Goal: Information Seeking & Learning: Learn about a topic

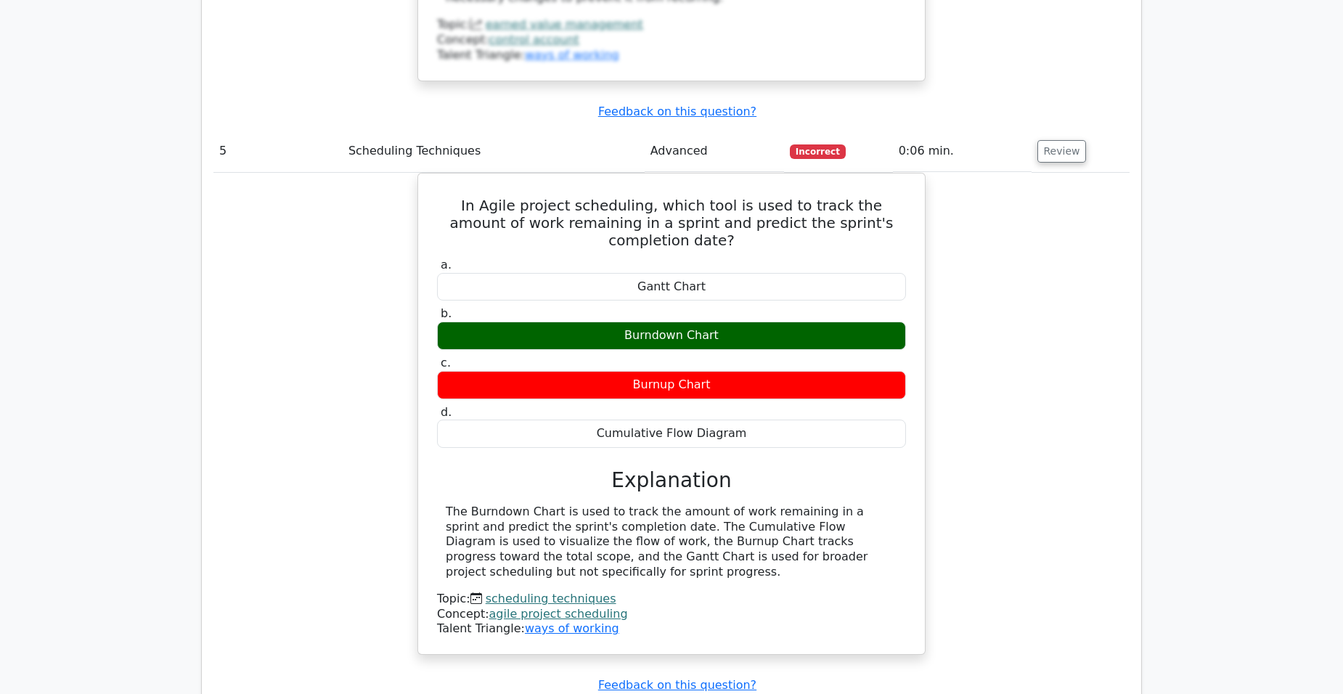
scroll to position [5080, 0]
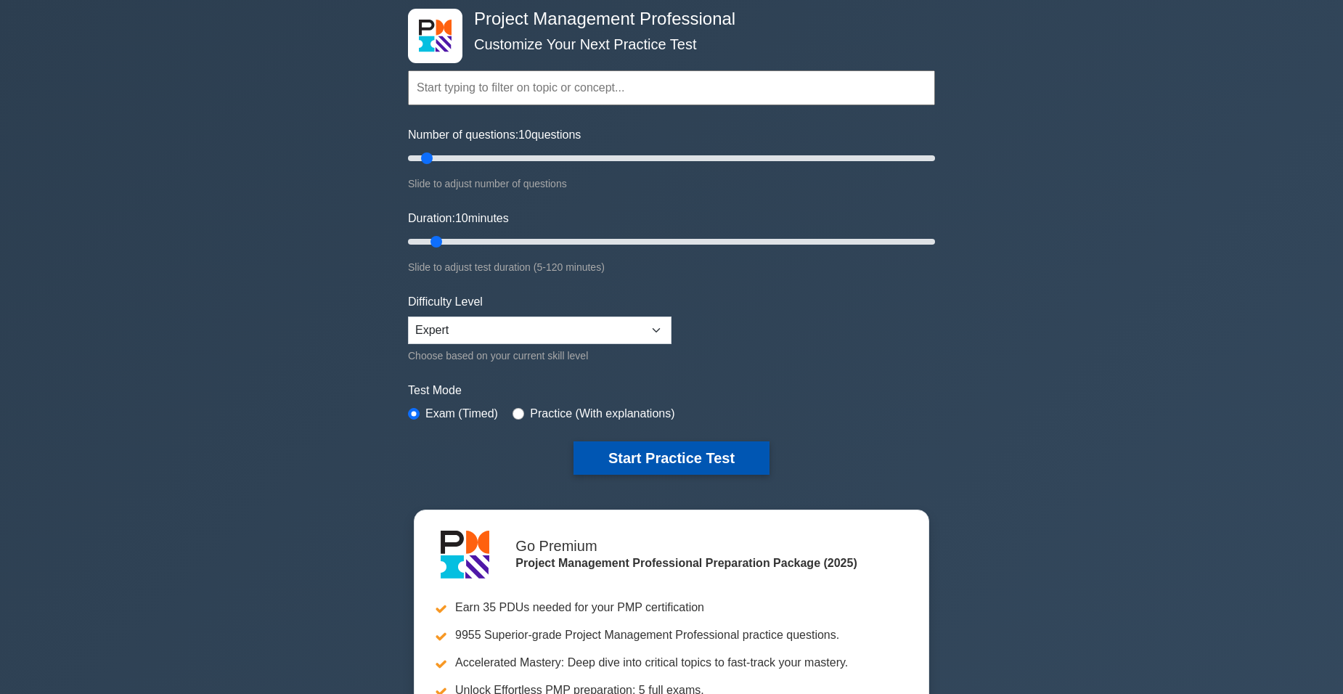
click at [713, 451] on button "Start Practice Test" at bounding box center [671, 457] width 196 height 33
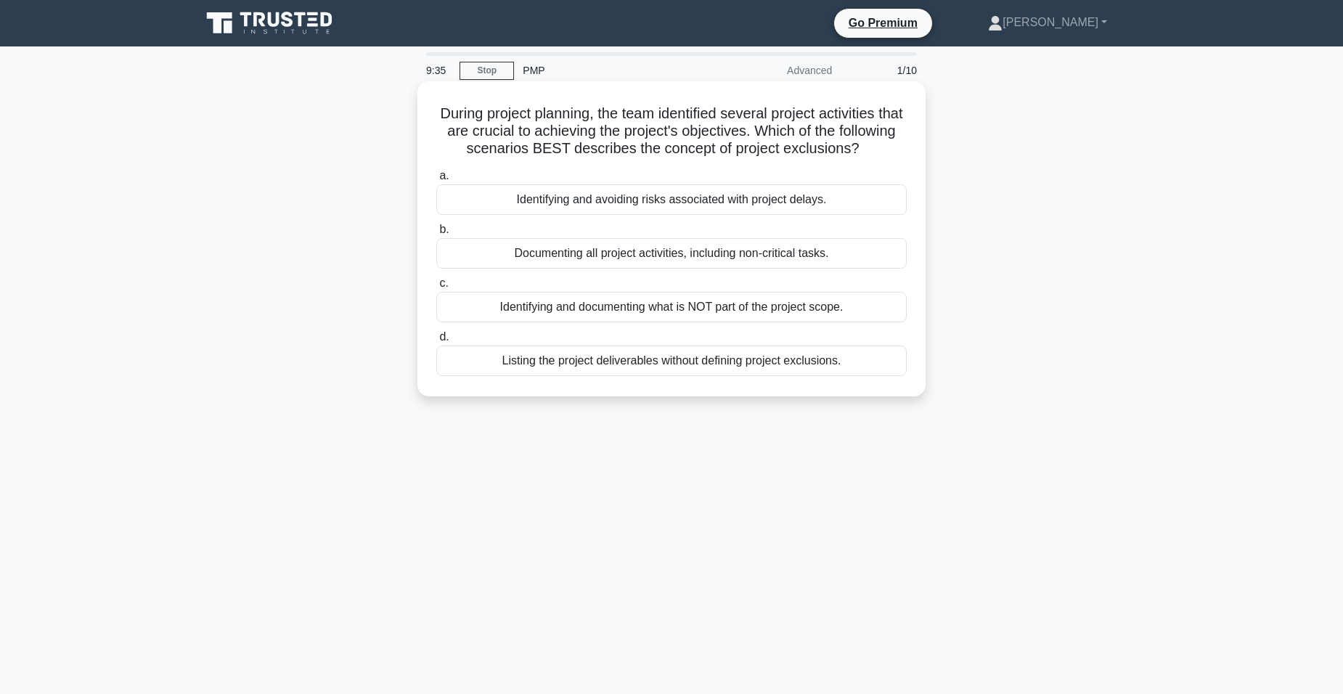
click at [780, 320] on div "Identifying and documenting what is NOT part of the project scope." at bounding box center [671, 307] width 470 height 30
click at [436, 288] on input "c. Identifying and documenting what is NOT part of the project scope." at bounding box center [436, 283] width 0 height 9
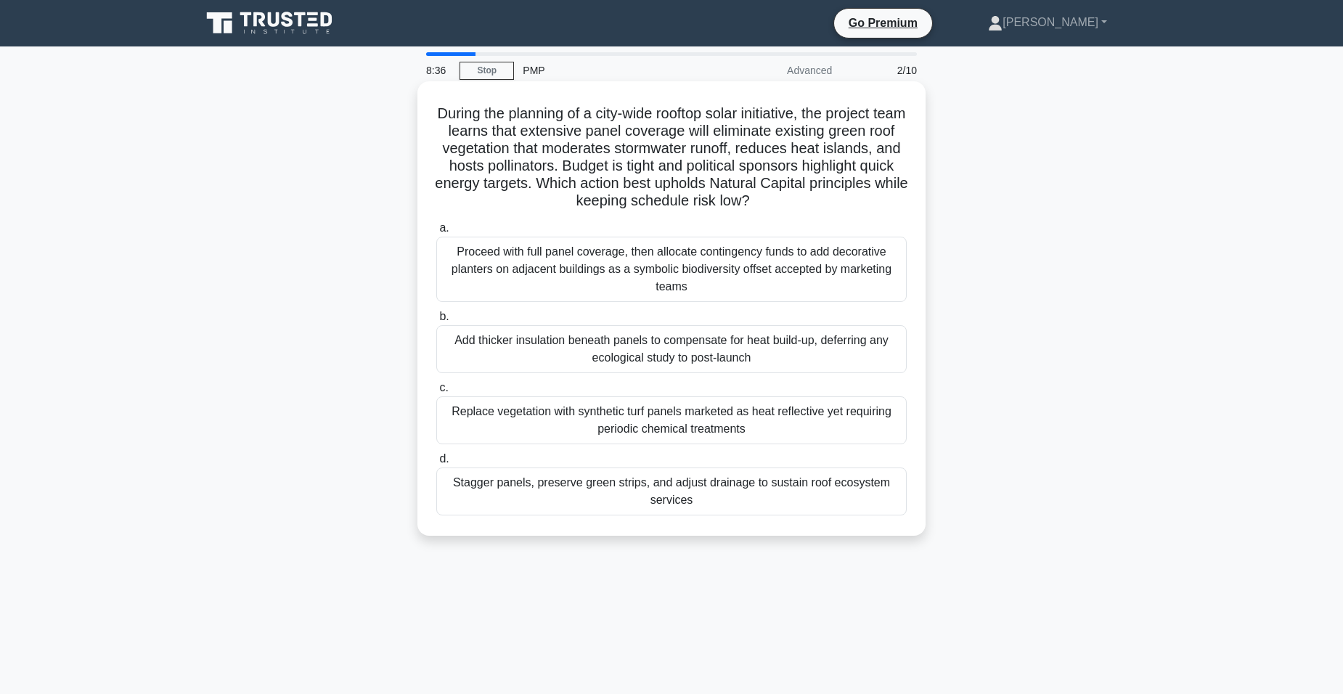
click at [738, 473] on div "Stagger panels, preserve green strips, and adjust drainage to sustain roof ecos…" at bounding box center [671, 491] width 470 height 48
click at [436, 464] on input "d. Stagger panels, preserve green strips, and adjust drainage to sustain roof e…" at bounding box center [436, 458] width 0 height 9
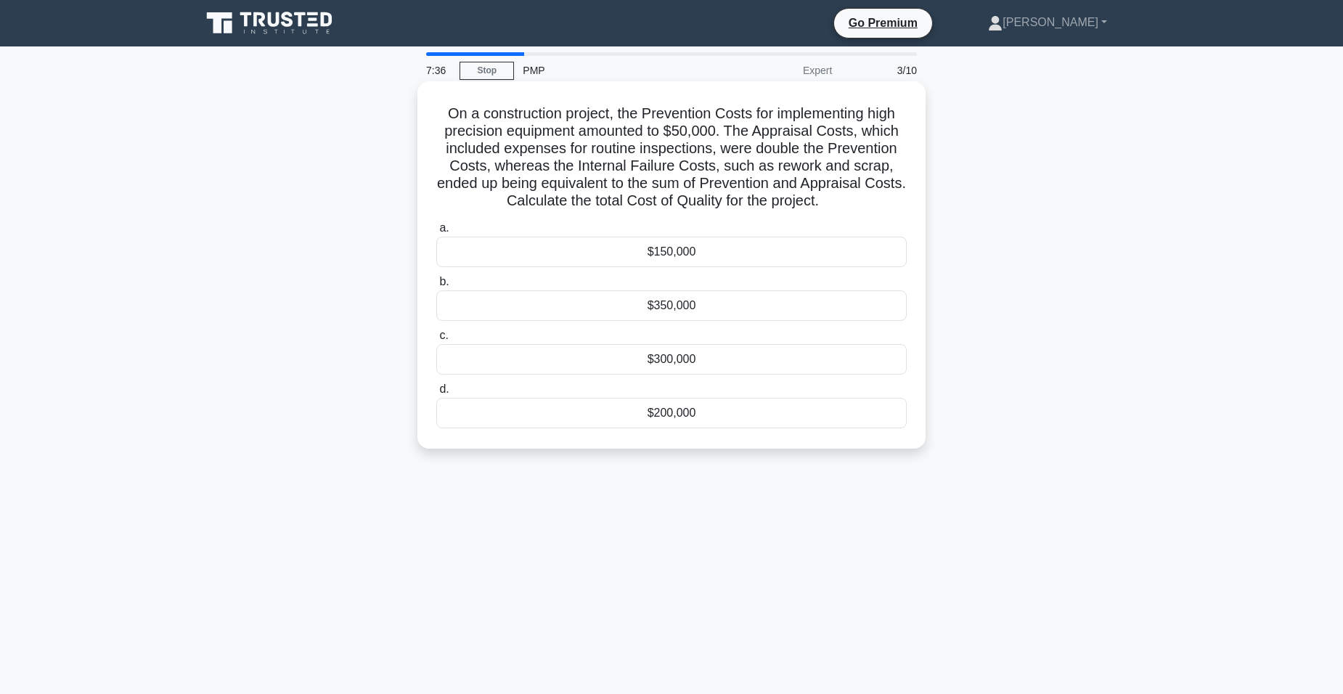
click at [592, 246] on div "$150,000" at bounding box center [671, 252] width 470 height 30
click at [436, 233] on input "a. $150,000" at bounding box center [436, 228] width 0 height 9
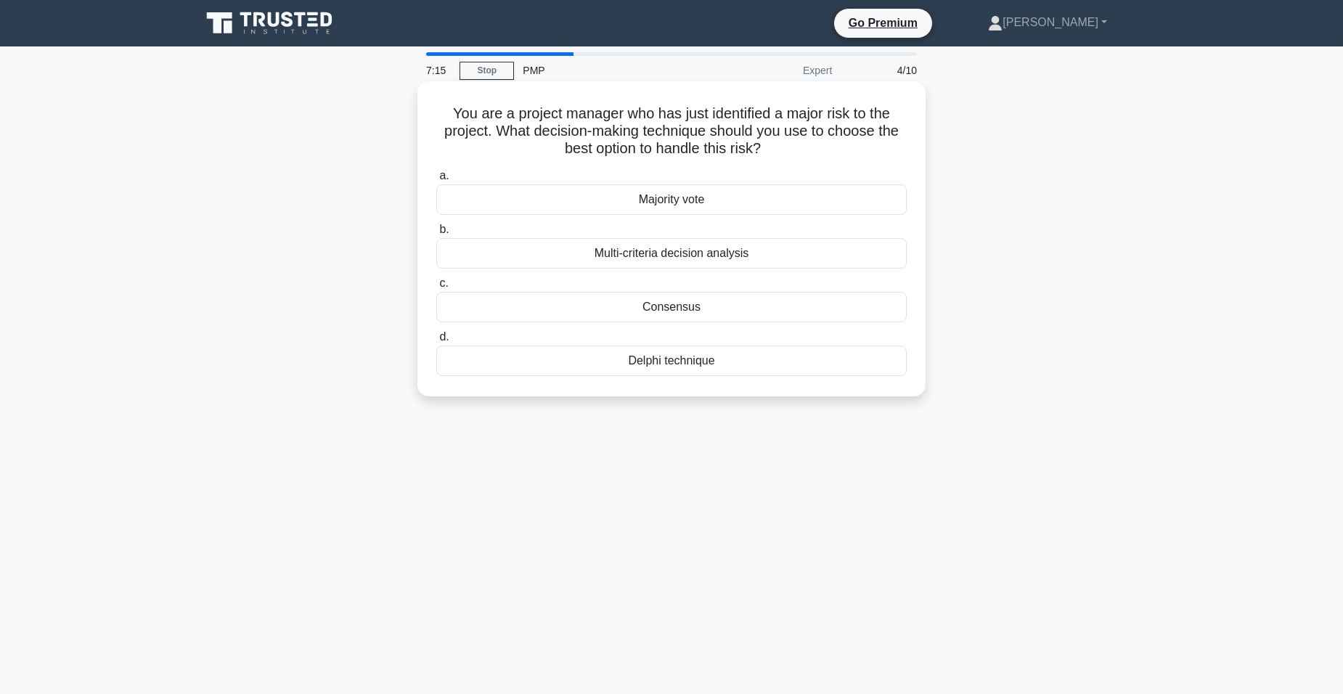
click at [675, 258] on div "Multi-criteria decision analysis" at bounding box center [671, 253] width 470 height 30
click at [436, 234] on input "b. Multi-criteria decision analysis" at bounding box center [436, 229] width 0 height 9
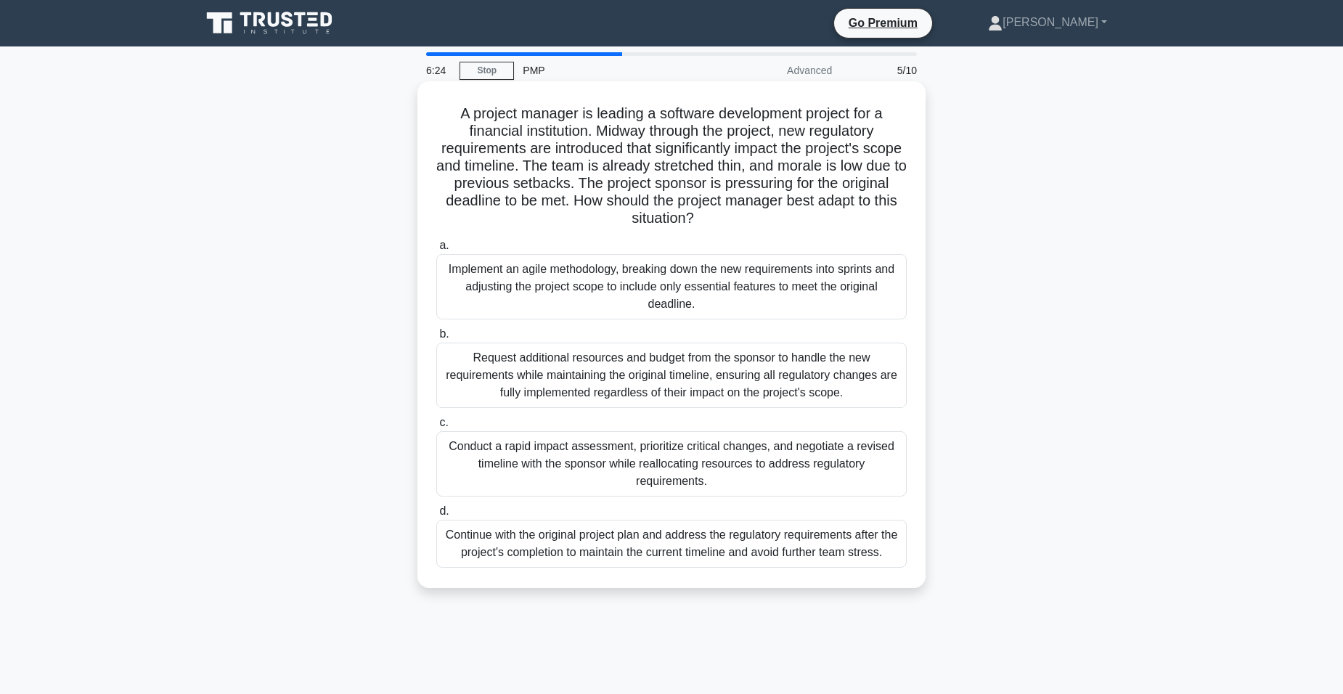
click at [578, 464] on div "Conduct a rapid impact assessment, prioritize critical changes, and negotiate a…" at bounding box center [671, 463] width 470 height 65
click at [436, 427] on input "c. Conduct a rapid impact assessment, prioritize critical changes, and negotiat…" at bounding box center [436, 422] width 0 height 9
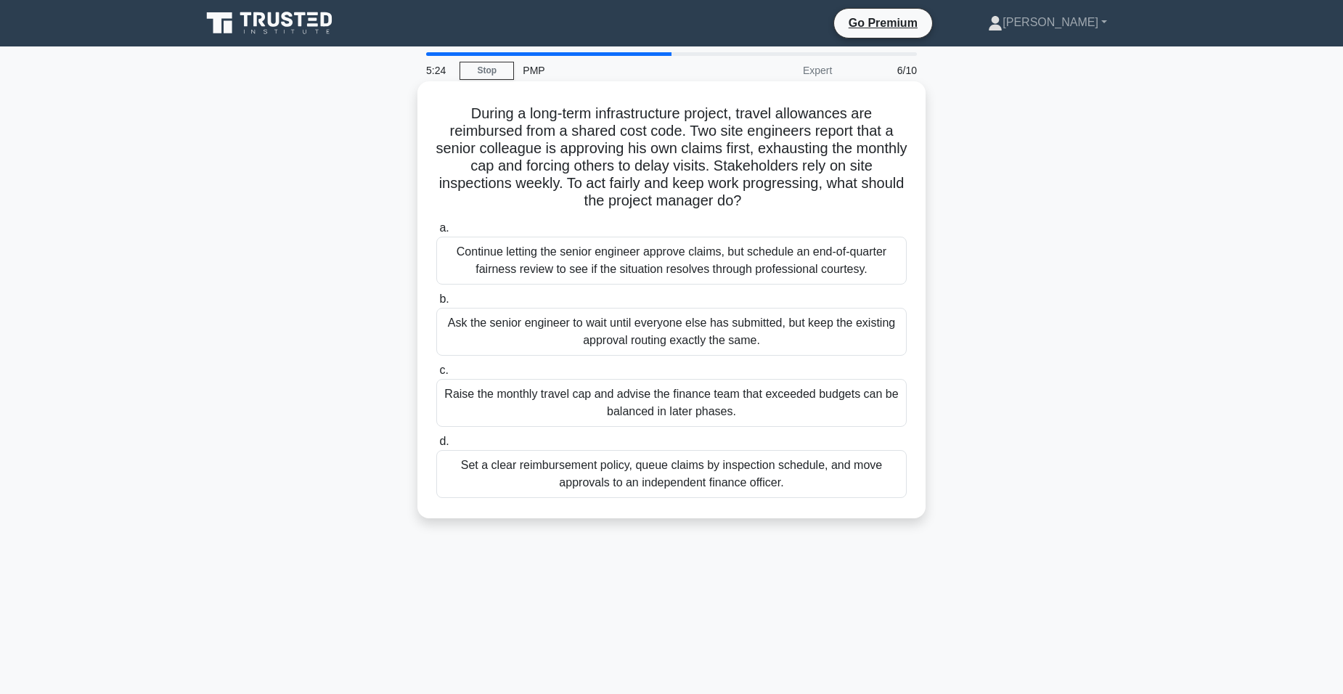
click at [644, 465] on div "Set a clear reimbursement policy, queue claims by inspection schedule, and move…" at bounding box center [671, 474] width 470 height 48
click at [436, 446] on input "d. Set a clear reimbursement policy, queue claims by inspection schedule, and m…" at bounding box center [436, 441] width 0 height 9
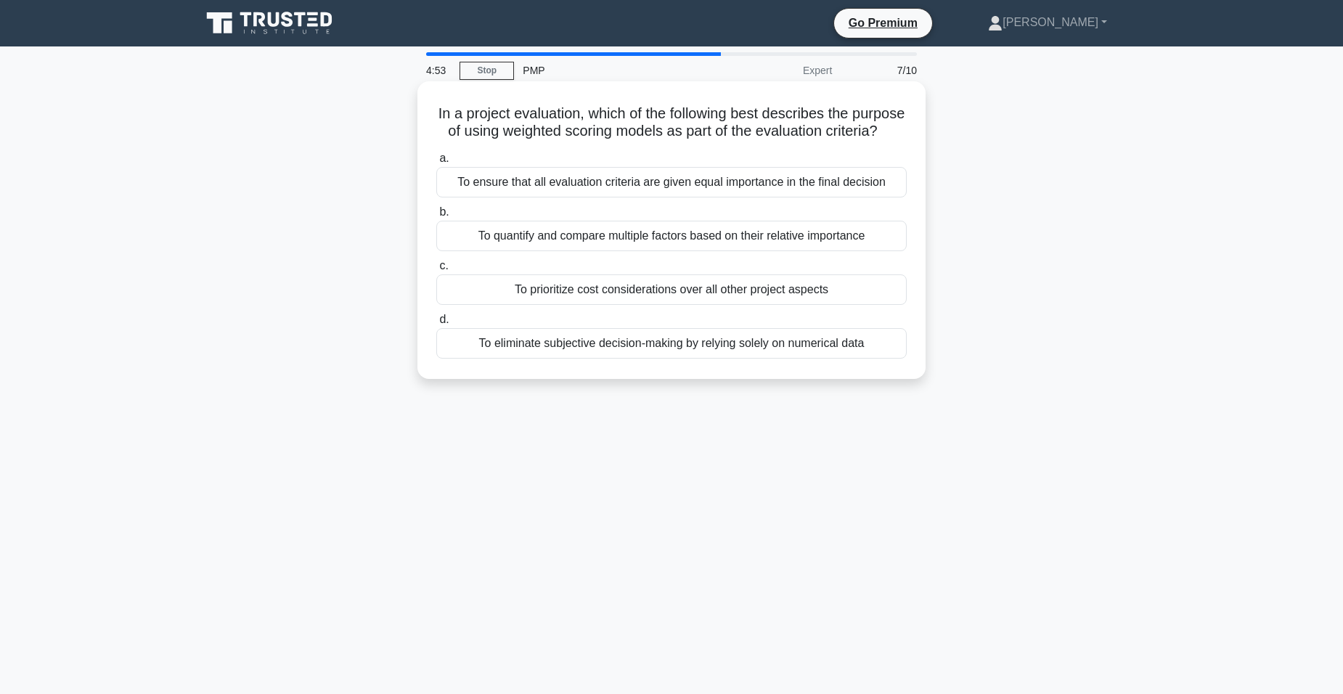
click at [623, 251] on div "To quantify and compare multiple factors based on their relative importance" at bounding box center [671, 236] width 470 height 30
click at [436, 217] on input "b. To quantify and compare multiple factors based on their relative importance" at bounding box center [436, 212] width 0 height 9
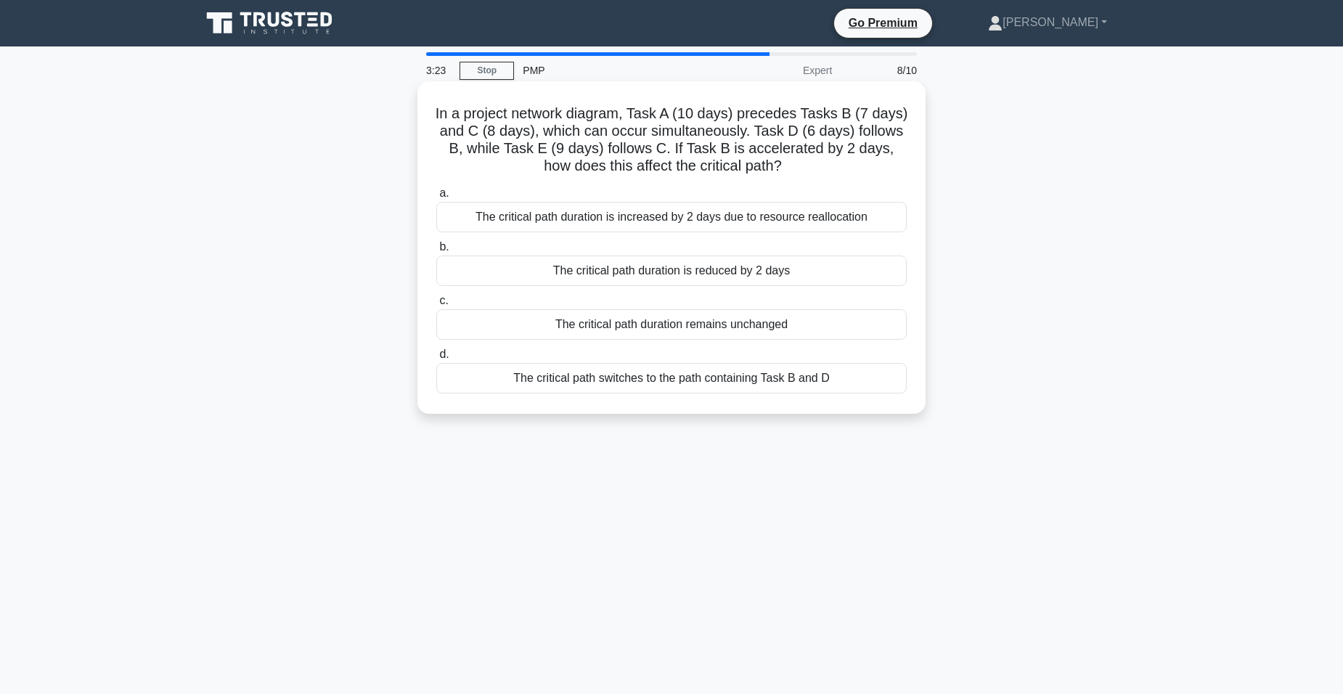
click at [745, 273] on div "The critical path duration is reduced by 2 days" at bounding box center [671, 270] width 470 height 30
click at [436, 252] on input "b. The critical path duration is reduced by 2 days" at bounding box center [436, 246] width 0 height 9
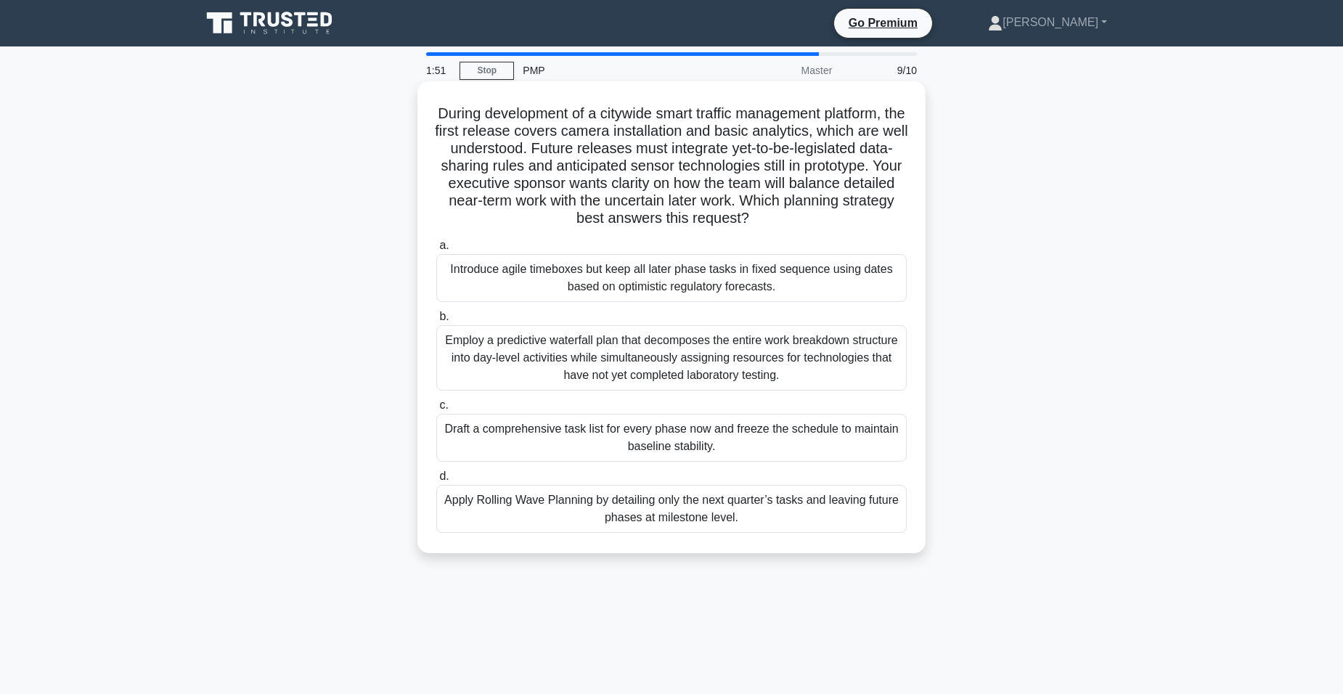
click at [653, 356] on div "Employ a predictive waterfall plan that decomposes the entire work breakdown st…" at bounding box center [671, 357] width 470 height 65
click at [436, 322] on input "b. Employ a predictive waterfall plan that decomposes the entire work breakdown…" at bounding box center [436, 316] width 0 height 9
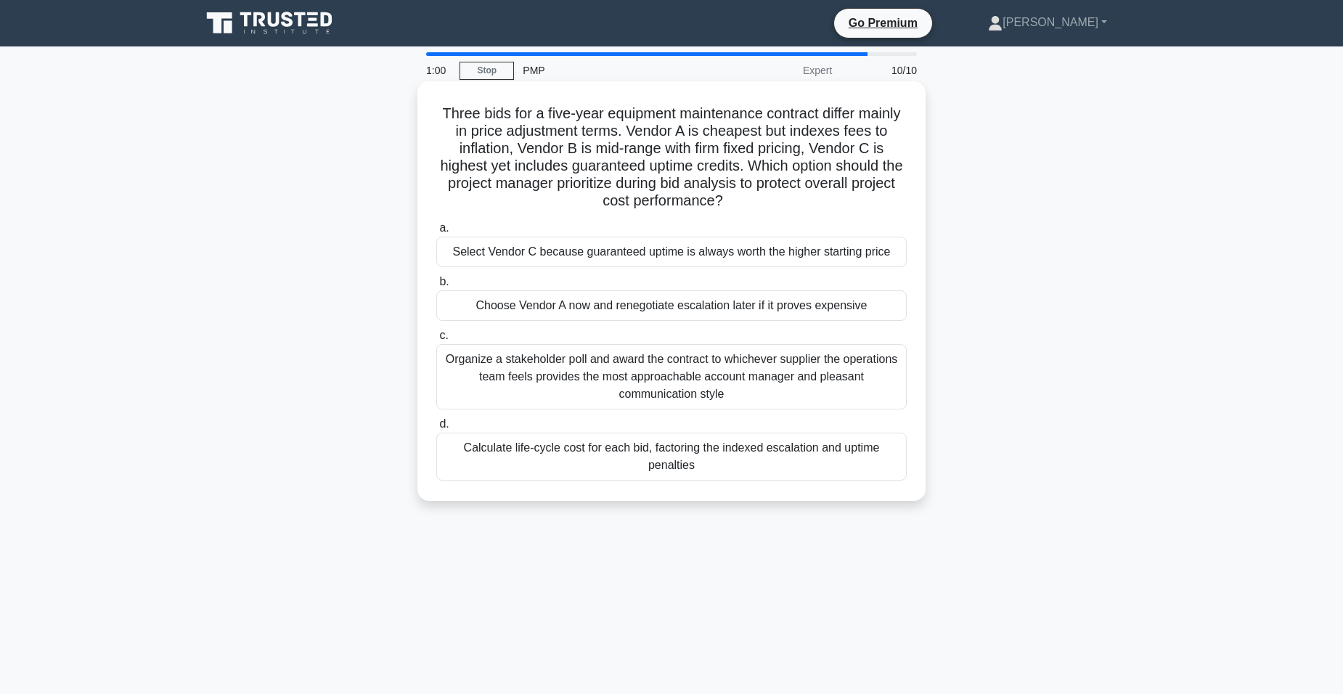
click at [653, 454] on div "Calculate life-cycle cost for each bid, factoring the indexed escalation and up…" at bounding box center [671, 457] width 470 height 48
click at [436, 429] on input "d. Calculate life-cycle cost for each bid, factoring the indexed escalation and…" at bounding box center [436, 423] width 0 height 9
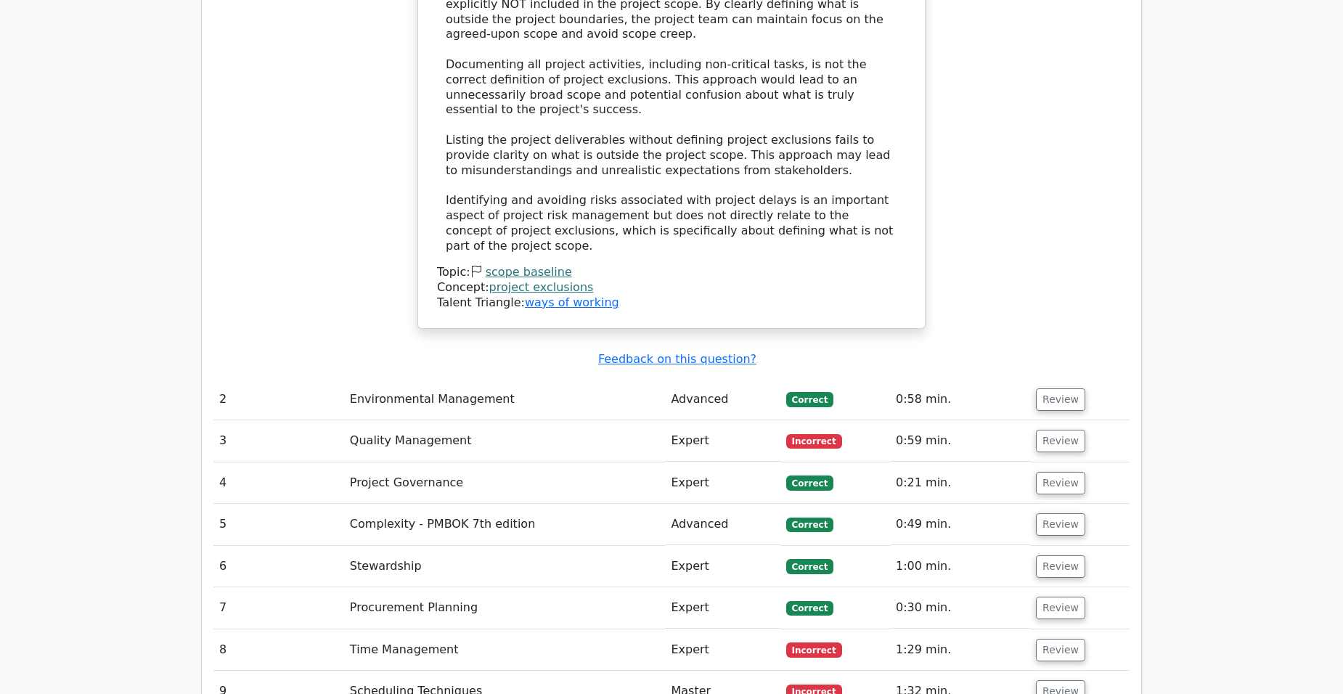
scroll to position [1887, 0]
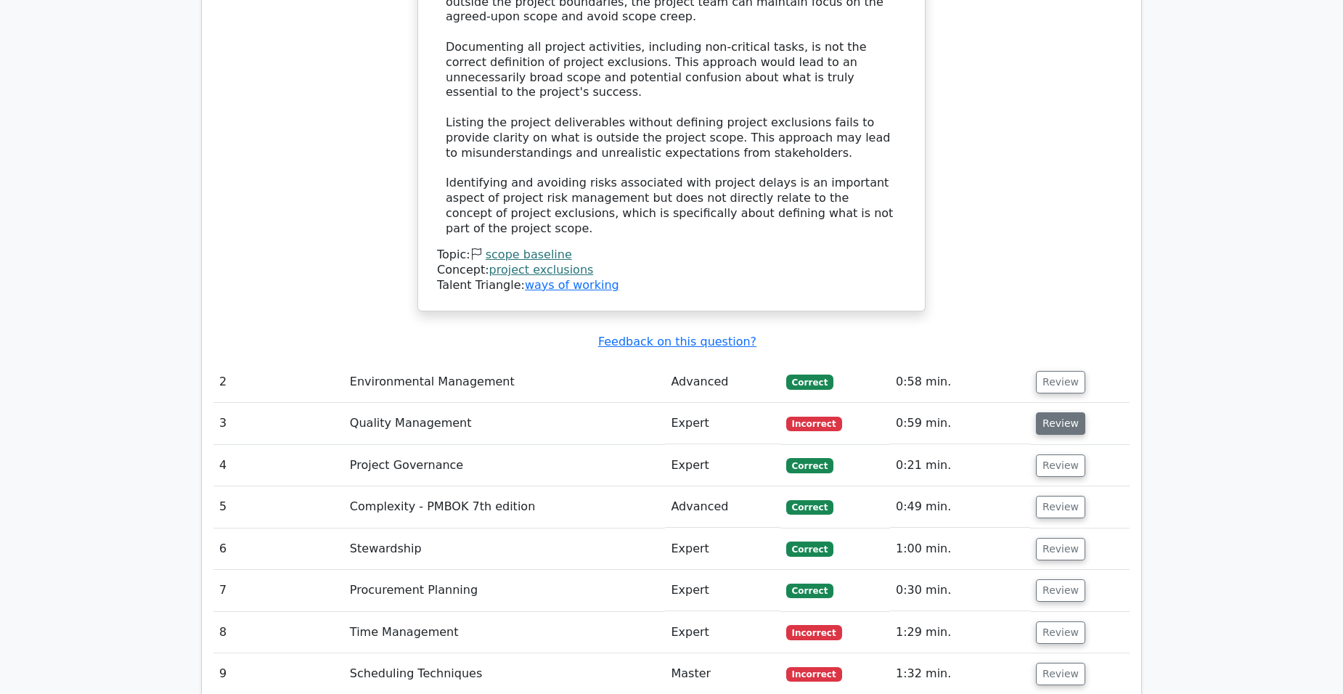
click at [1068, 412] on button "Review" at bounding box center [1060, 423] width 49 height 22
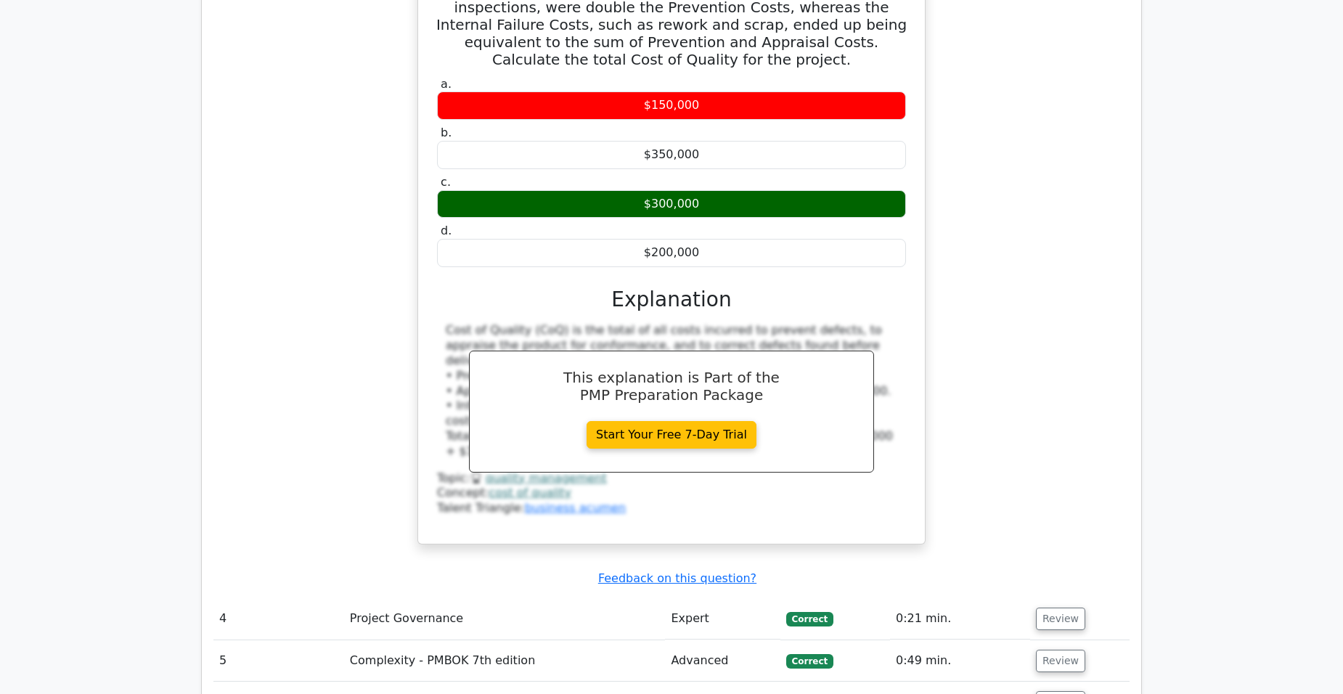
scroll to position [2468, 0]
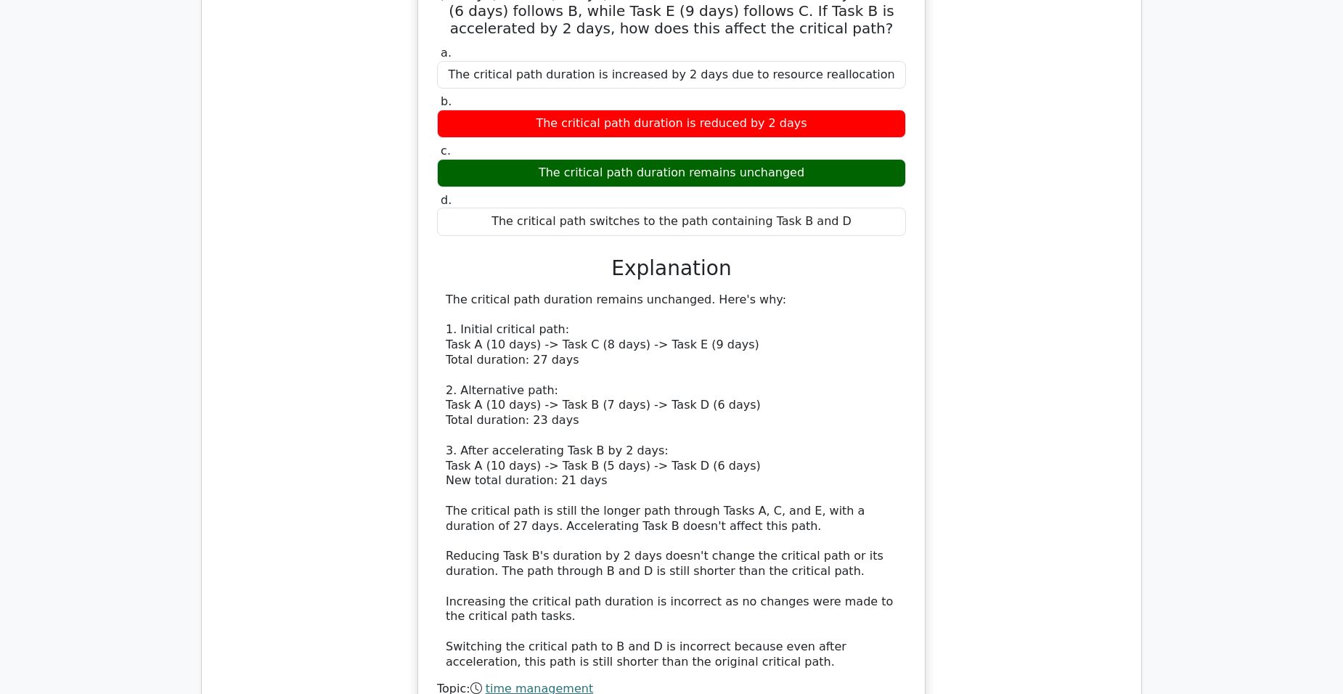
scroll to position [3484, 0]
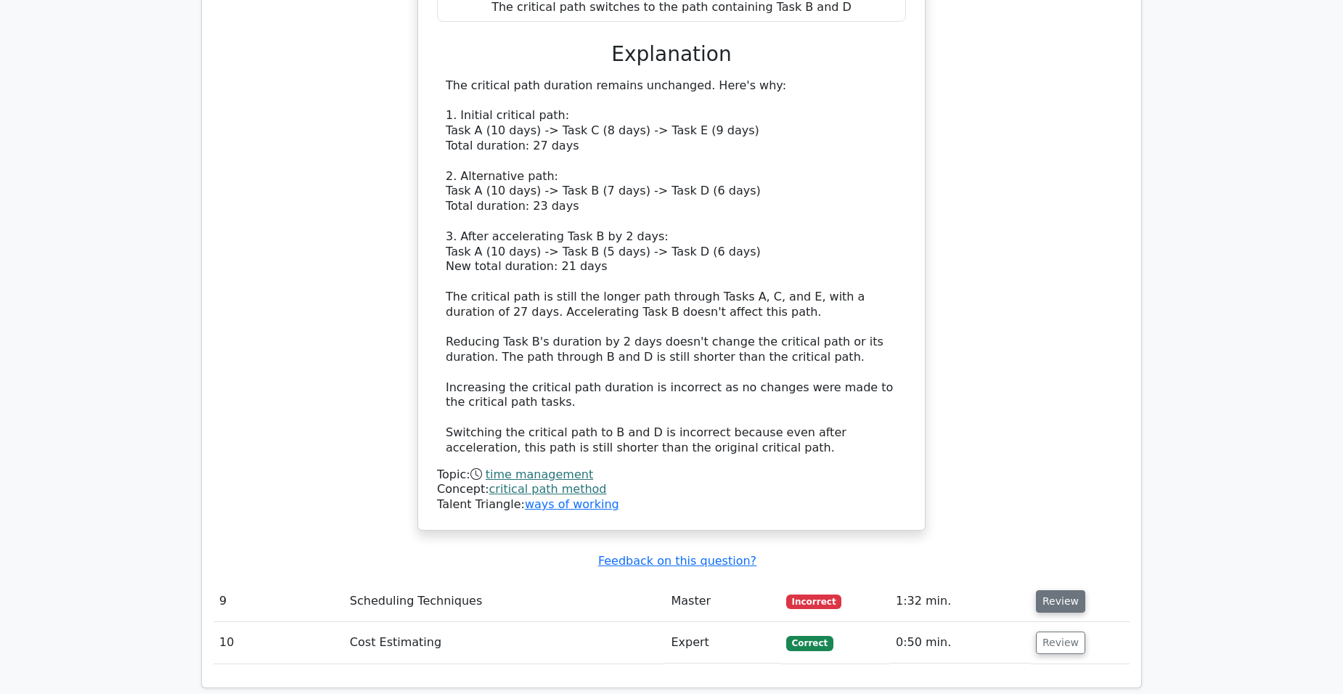
click at [1046, 590] on button "Review" at bounding box center [1060, 601] width 49 height 22
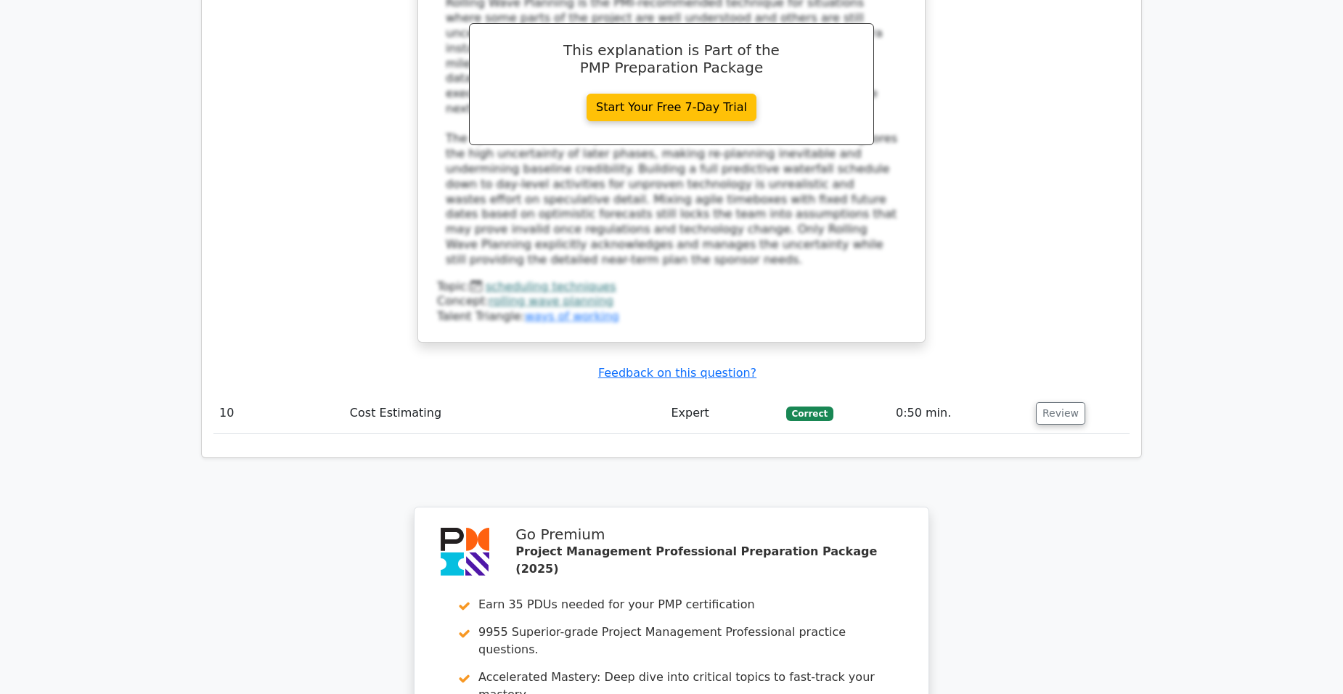
scroll to position [4717, 0]
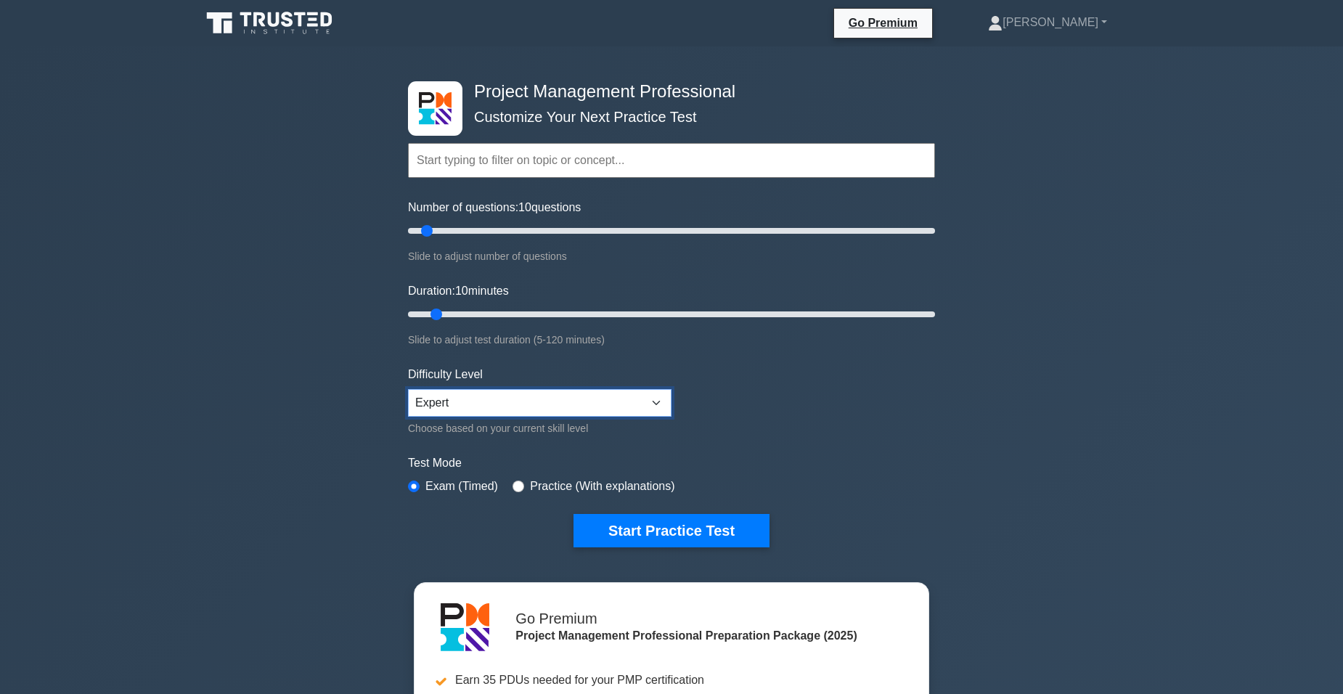
click at [652, 398] on select "Beginner Intermediate Expert" at bounding box center [539, 403] width 263 height 28
select select "intermediate"
click at [408, 389] on select "Beginner Intermediate Expert" at bounding box center [539, 403] width 263 height 28
click at [705, 521] on button "Start Practice Test" at bounding box center [671, 530] width 196 height 33
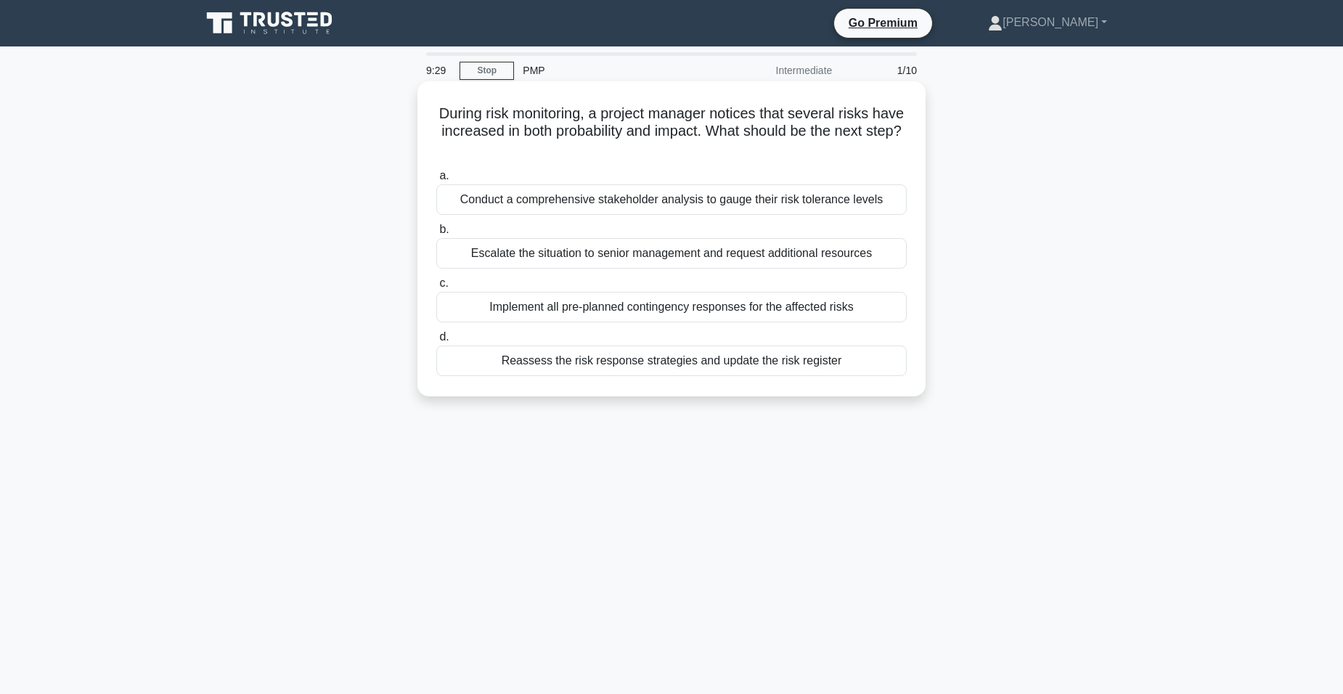
click at [663, 366] on div "Reassess the risk response strategies and update the risk register" at bounding box center [671, 360] width 470 height 30
click at [436, 342] on input "d. Reassess the risk response strategies and update the risk register" at bounding box center [436, 336] width 0 height 9
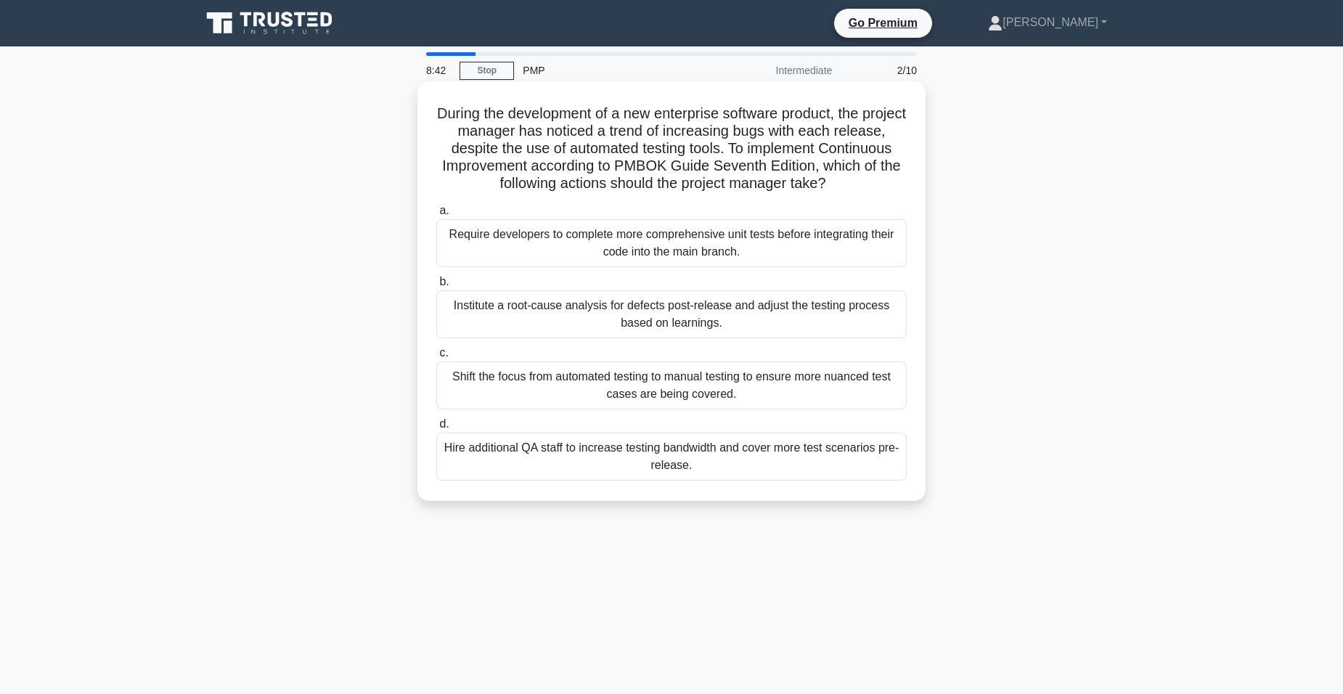
click at [663, 311] on div "Institute a root-cause analysis for defects post-release and adjust the testing…" at bounding box center [671, 314] width 470 height 48
click at [436, 287] on input "b. Institute a root-cause analysis for defects post-release and adjust the test…" at bounding box center [436, 281] width 0 height 9
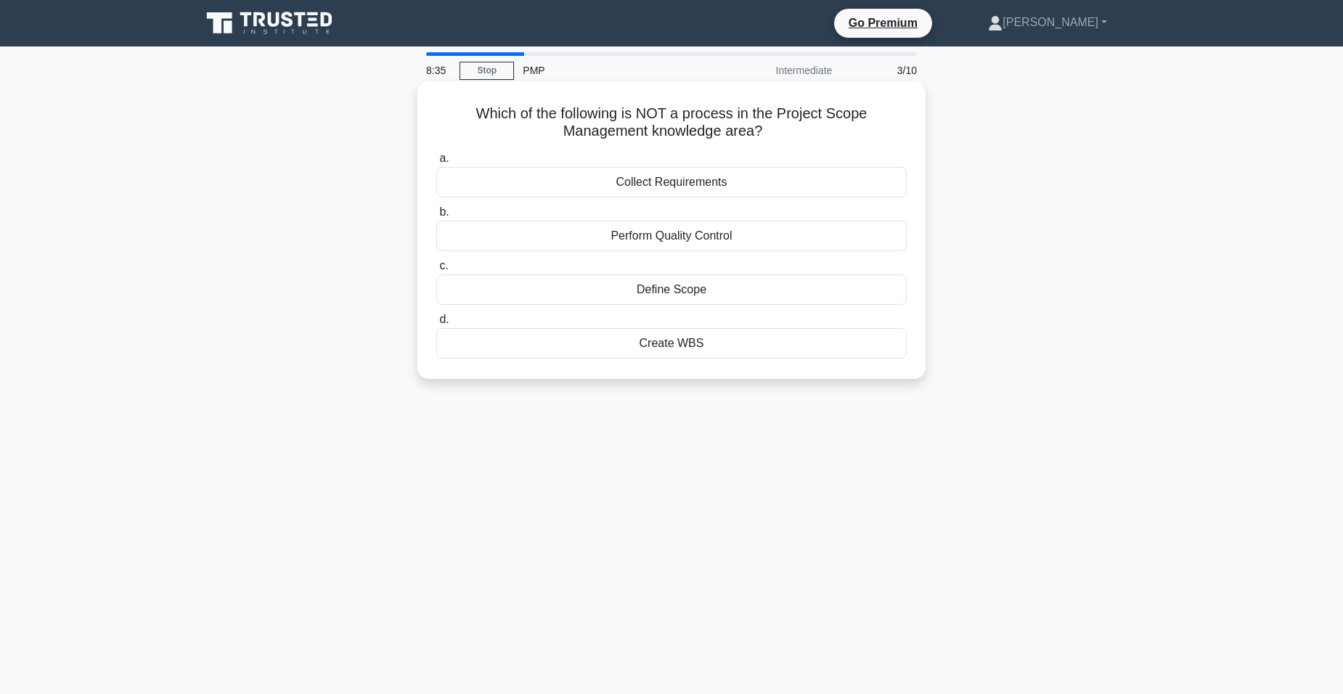
click at [751, 239] on div "Perform Quality Control" at bounding box center [671, 236] width 470 height 30
click at [436, 217] on input "b. Perform Quality Control" at bounding box center [436, 212] width 0 height 9
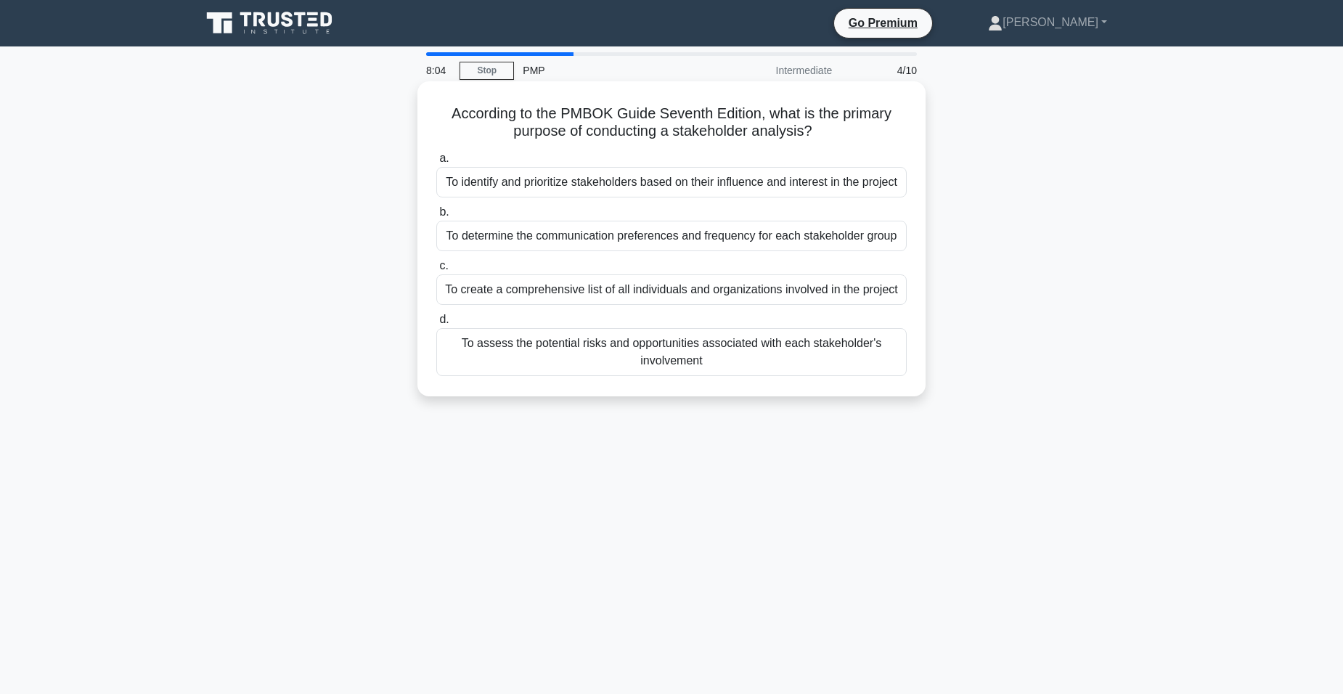
click at [695, 179] on div "To identify and prioritize stakeholders based on their influence and interest i…" at bounding box center [671, 182] width 470 height 30
click at [436, 163] on input "a. To identify and prioritize stakeholders based on their influence and interes…" at bounding box center [436, 158] width 0 height 9
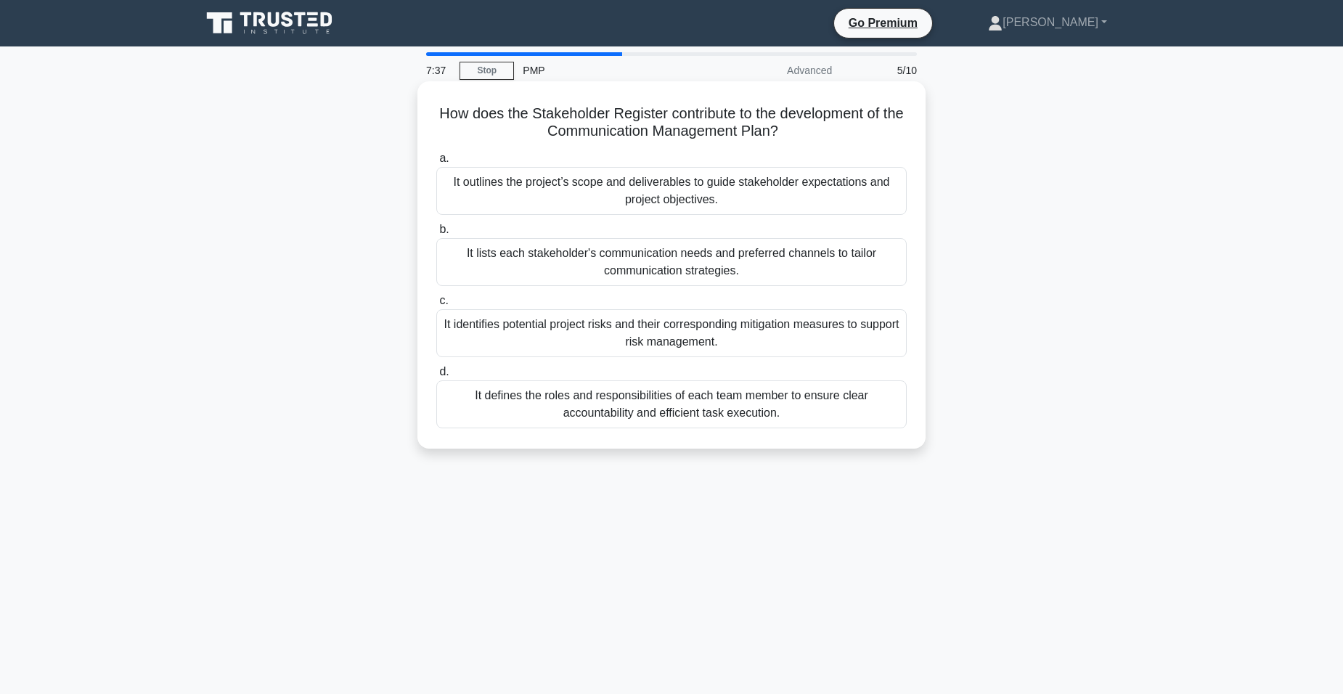
click at [627, 263] on div "It lists each stakeholder's communication needs and preferred channels to tailo…" at bounding box center [671, 262] width 470 height 48
click at [559, 268] on div "It lists each stakeholder's communication needs and preferred channels to tailo…" at bounding box center [671, 262] width 470 height 48
click at [436, 234] on input "b. It lists each stakeholder's communication needs and preferred channels to ta…" at bounding box center [436, 229] width 0 height 9
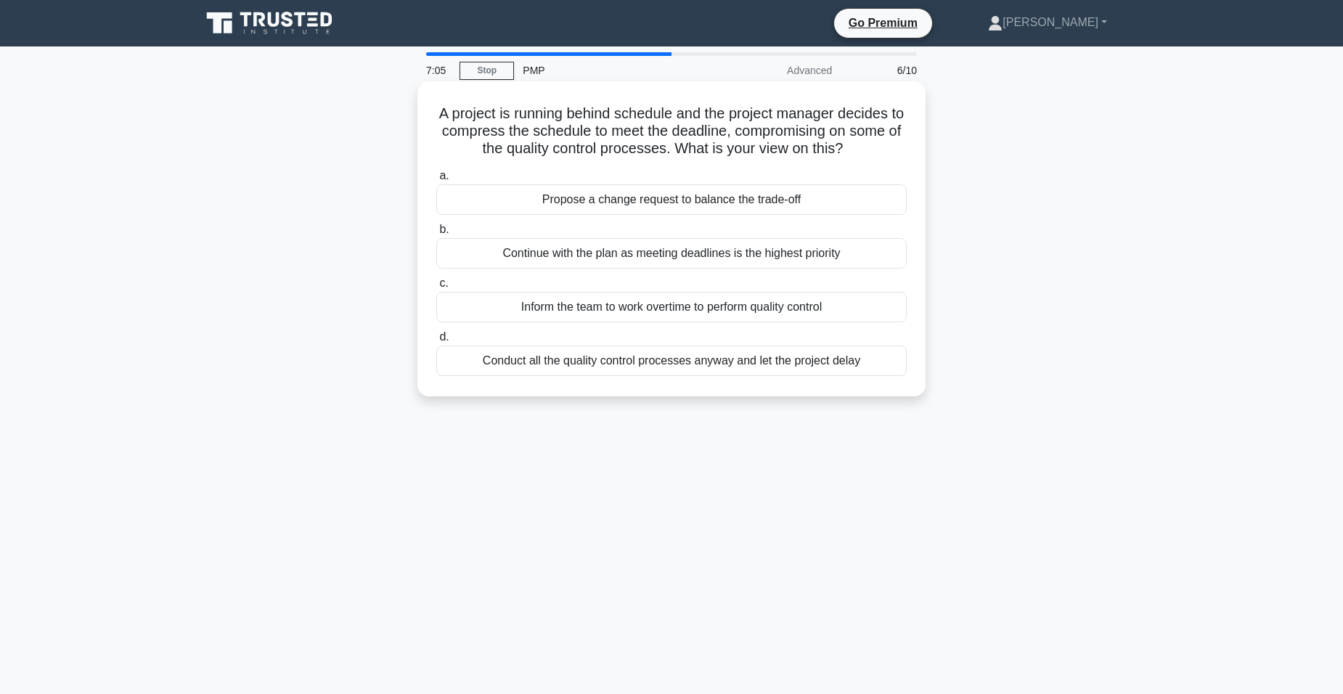
click at [661, 200] on div "Propose a change request to balance the trade-off" at bounding box center [671, 199] width 470 height 30
click at [436, 181] on input "a. Propose a change request to balance the trade-off" at bounding box center [436, 175] width 0 height 9
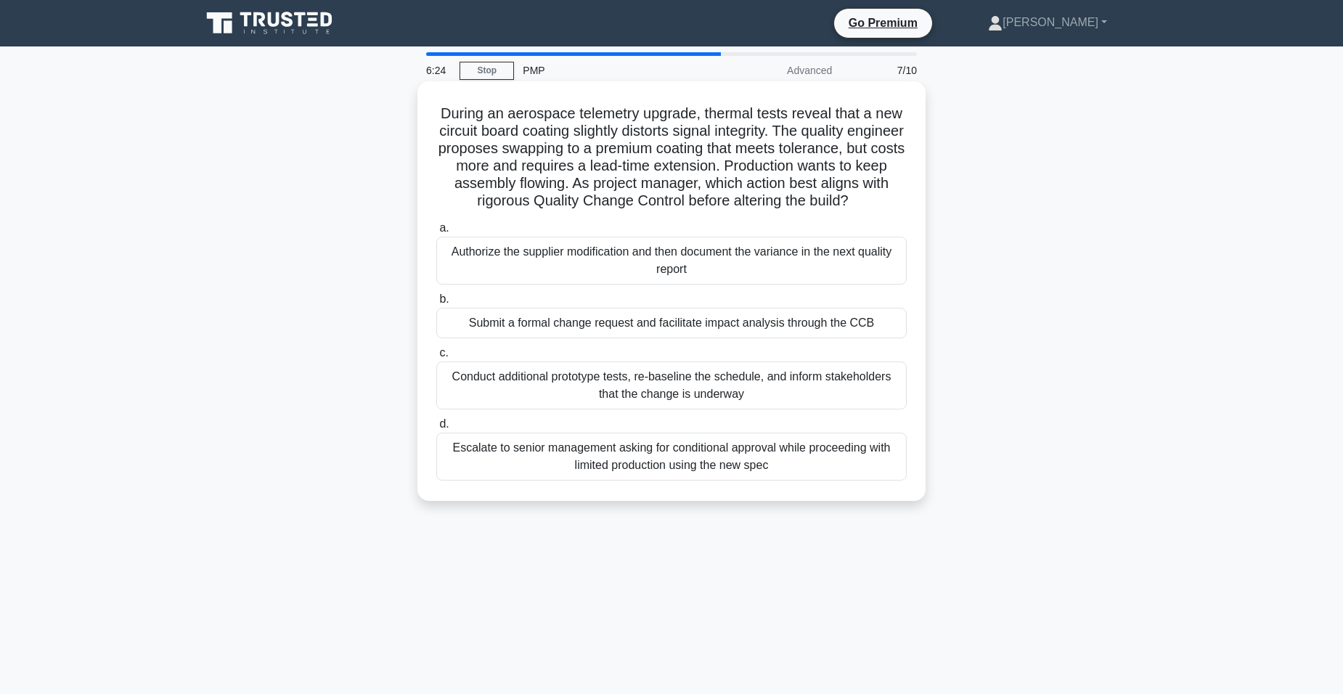
click at [602, 338] on div "Submit a formal change request and facilitate impact analysis through the CCB" at bounding box center [671, 323] width 470 height 30
click at [436, 304] on input "b. Submit a formal change request and facilitate impact analysis through the CCB" at bounding box center [436, 299] width 0 height 9
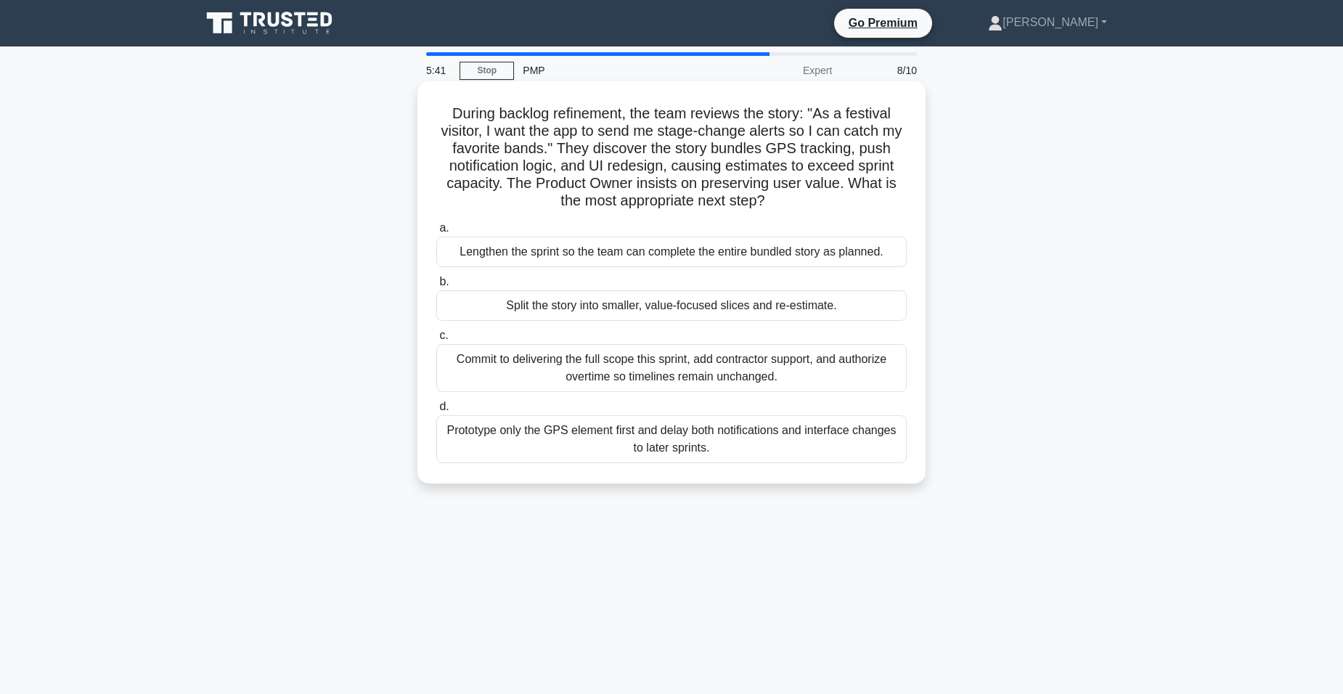
click at [602, 306] on div "Split the story into smaller, value-focused slices and re-estimate." at bounding box center [671, 305] width 470 height 30
click at [436, 287] on input "b. Split the story into smaller, value-focused slices and re-estimate." at bounding box center [436, 281] width 0 height 9
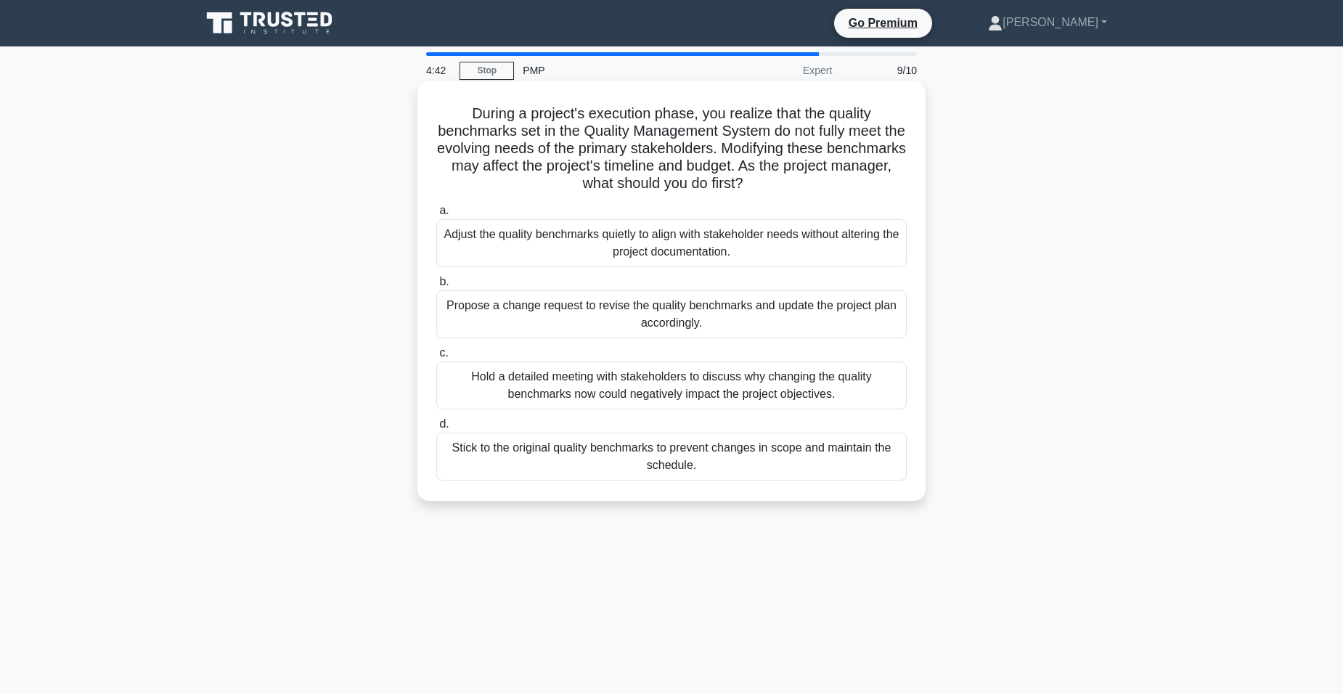
click at [557, 383] on div "Hold a detailed meeting with stakeholders to discuss why changing the quality b…" at bounding box center [671, 385] width 470 height 48
click at [436, 358] on input "c. Hold a detailed meeting with stakeholders to discuss why changing the qualit…" at bounding box center [436, 352] width 0 height 9
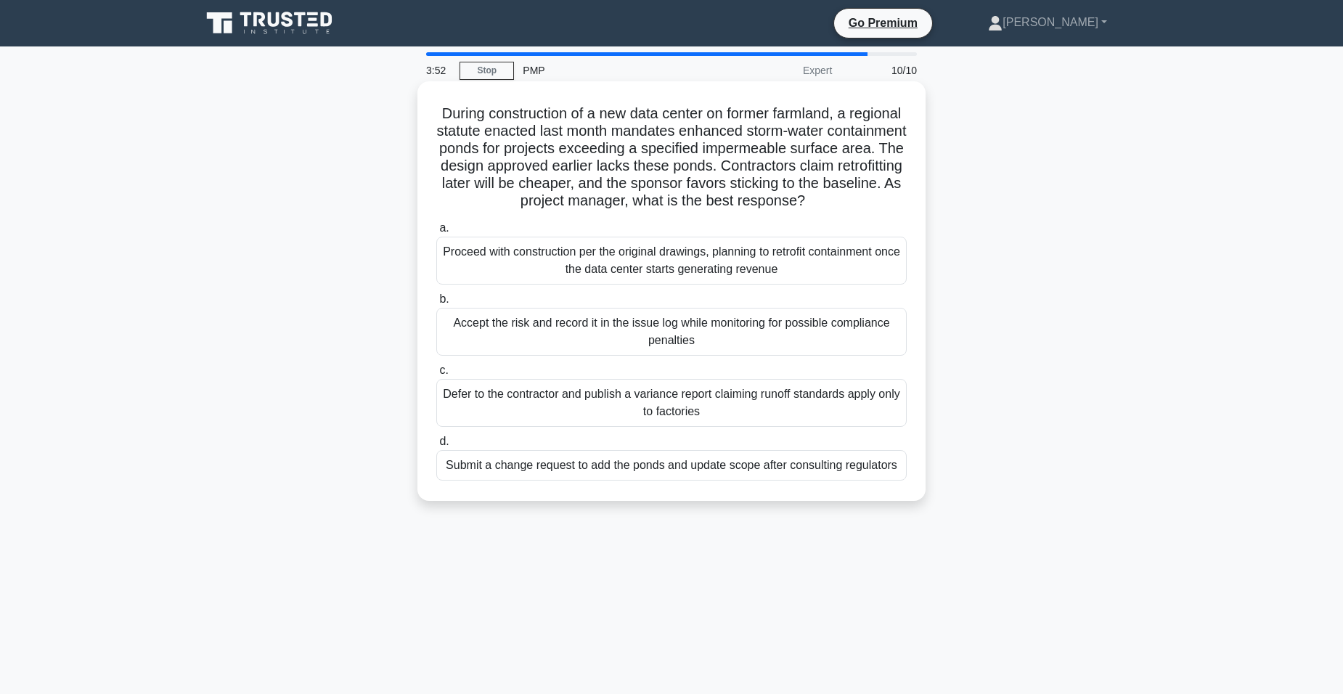
click at [590, 480] on div "Submit a change request to add the ponds and update scope after consulting regu…" at bounding box center [671, 465] width 470 height 30
click at [436, 446] on input "d. Submit a change request to add the ponds and update scope after consulting r…" at bounding box center [436, 441] width 0 height 9
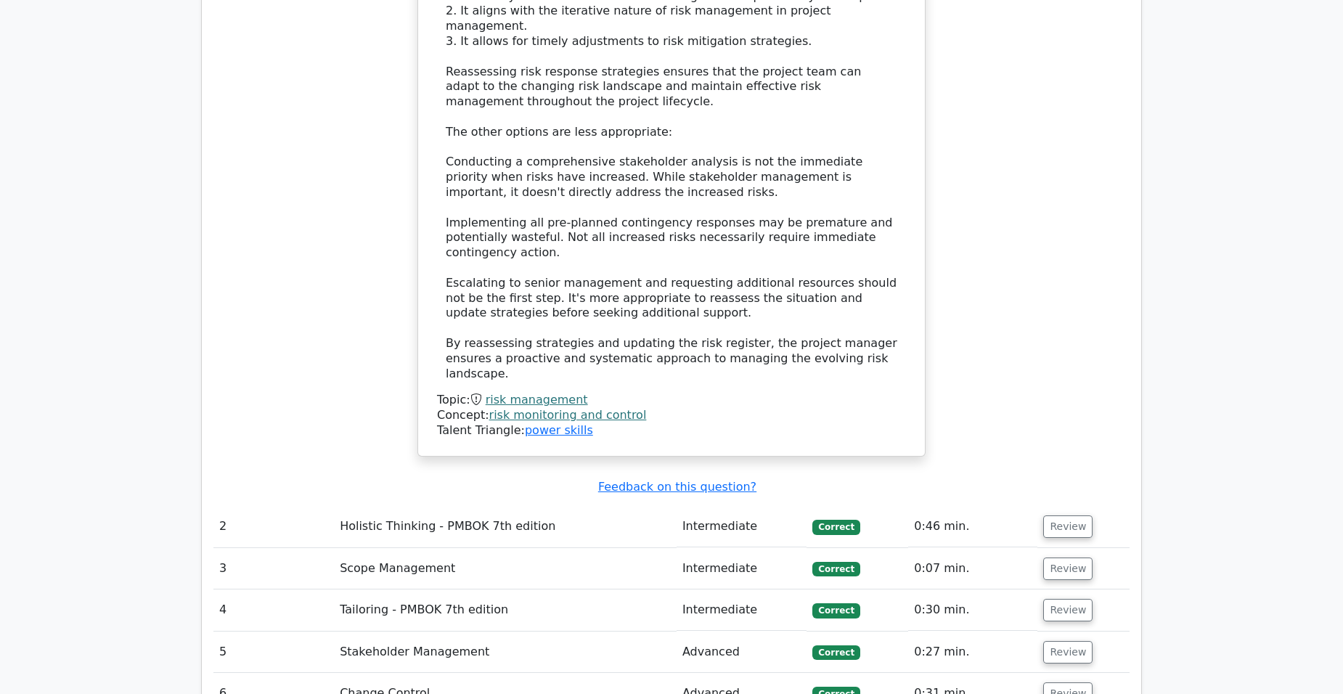
scroll to position [2032, 0]
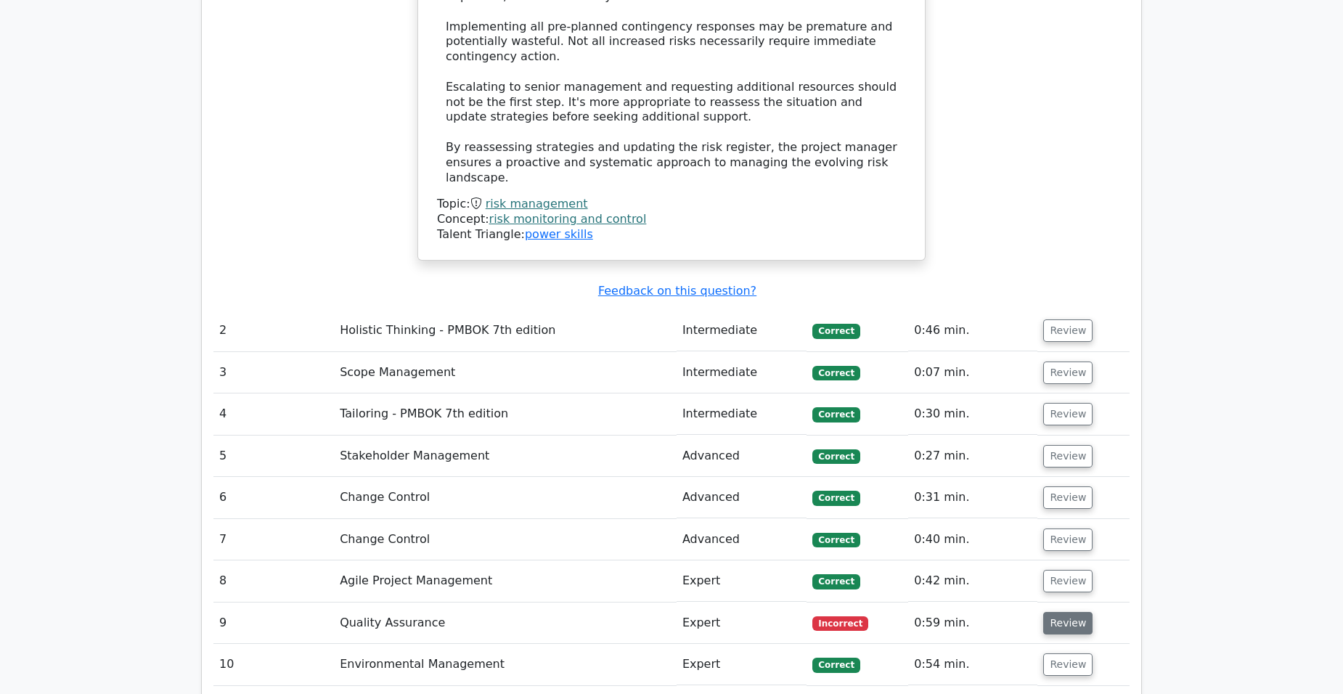
click at [1064, 612] on button "Review" at bounding box center [1067, 623] width 49 height 22
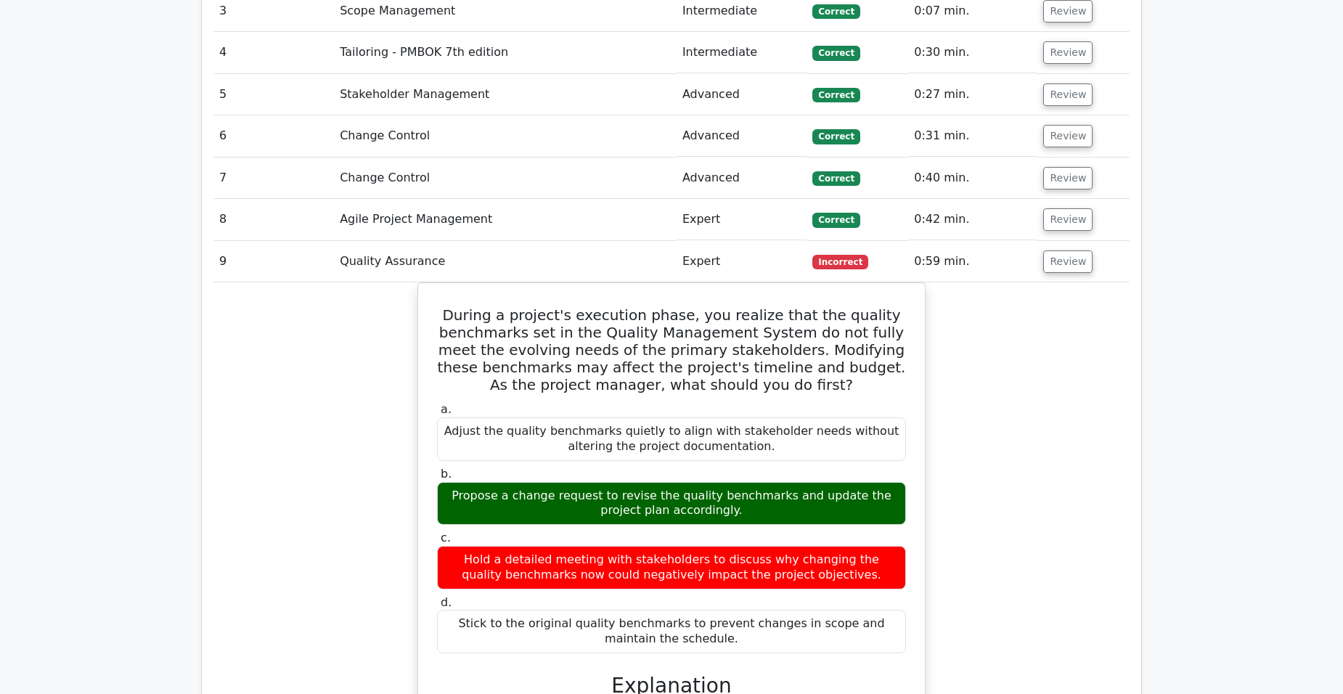
scroll to position [2395, 0]
